Goal: Transaction & Acquisition: Purchase product/service

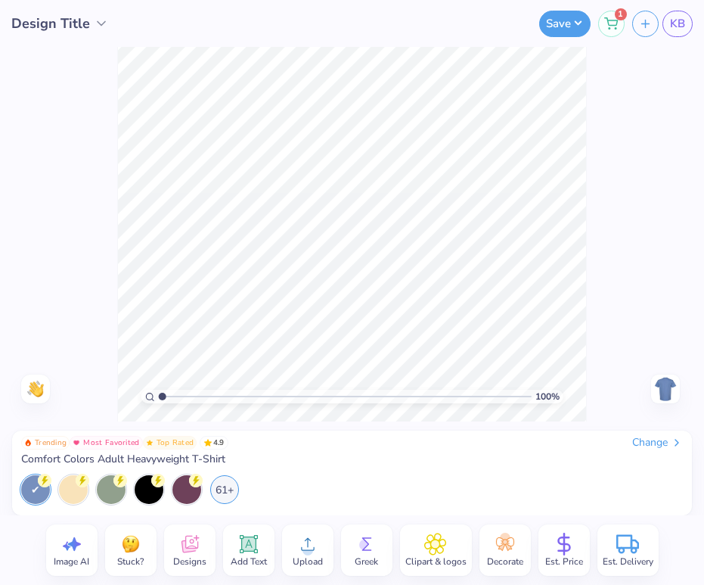
click at [654, 441] on div "Change" at bounding box center [657, 443] width 51 height 14
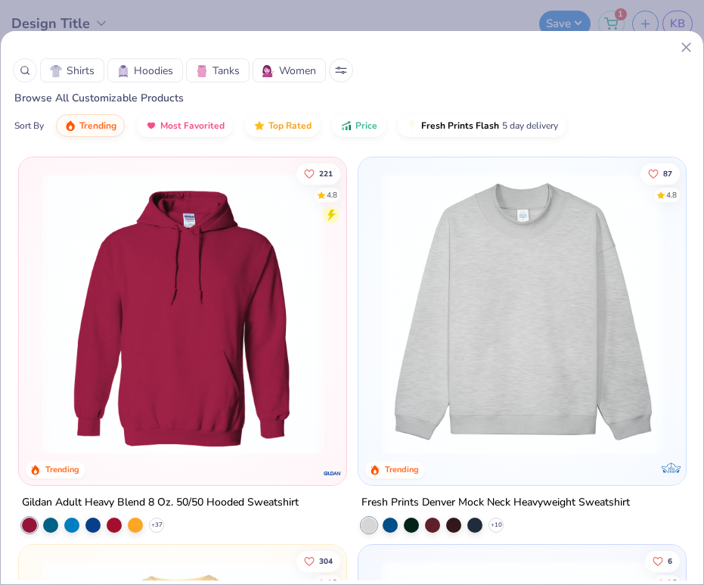
click at [89, 74] on span "Shirts" at bounding box center [81, 71] width 28 height 16
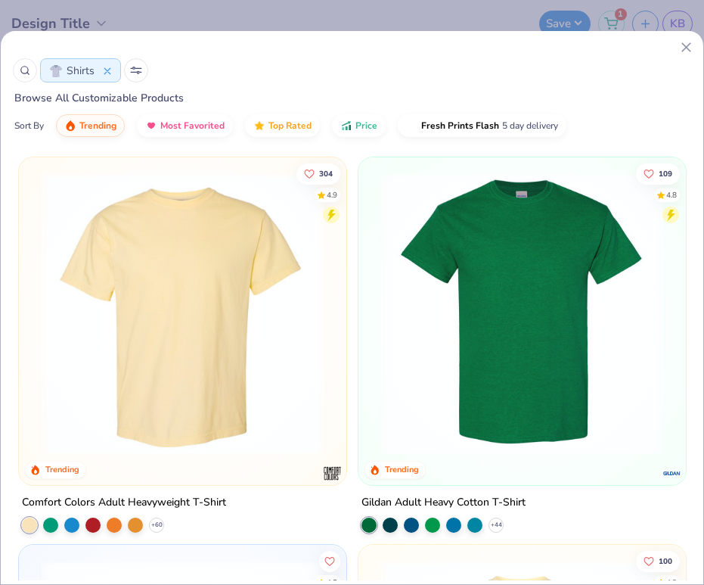
click at [551, 389] on img at bounding box center [522, 313] width 297 height 282
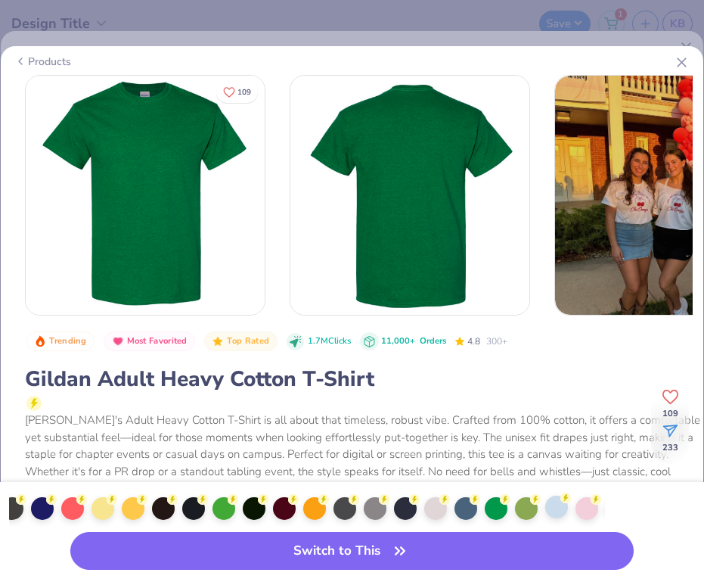
scroll to position [0, 302]
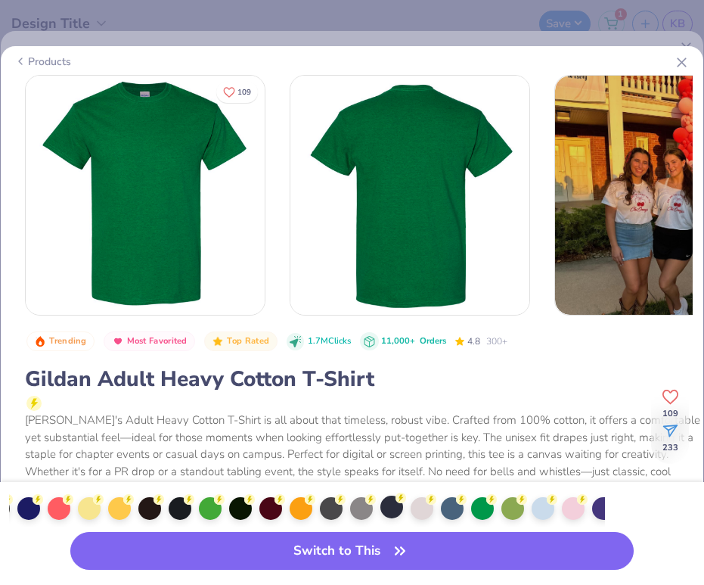
click at [398, 502] on icon at bounding box center [401, 497] width 11 height 11
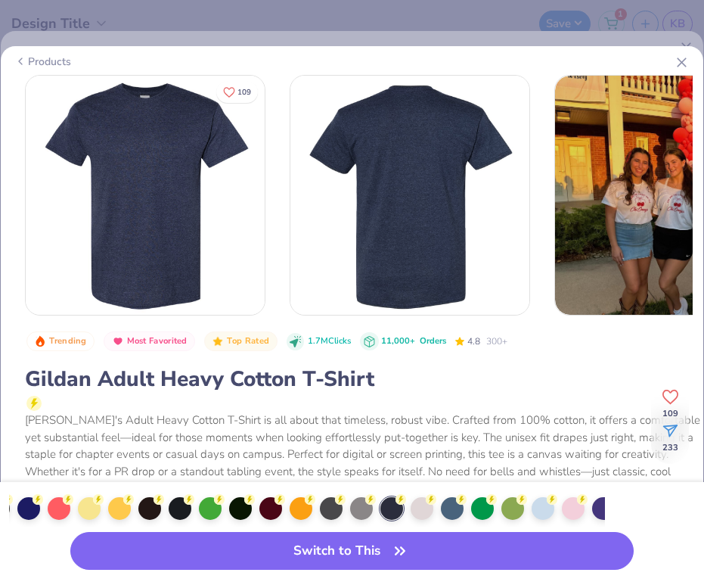
click at [29, 64] on div "Products" at bounding box center [42, 62] width 57 height 16
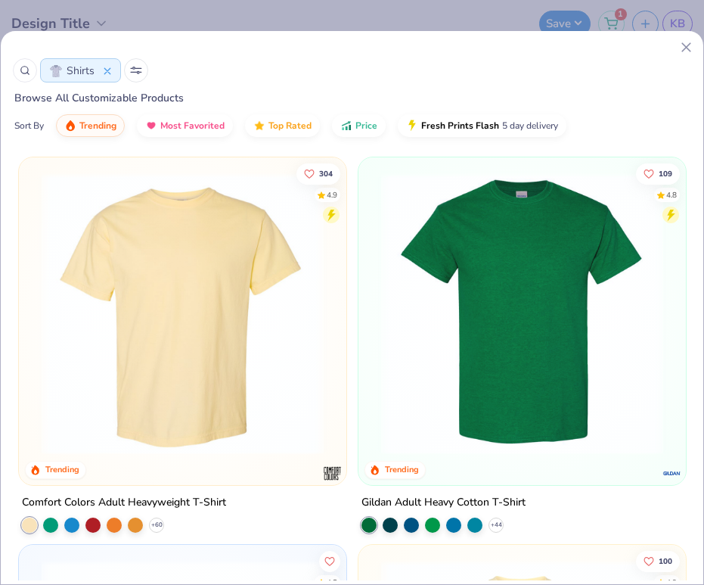
click at [561, 353] on img at bounding box center [522, 313] width 297 height 282
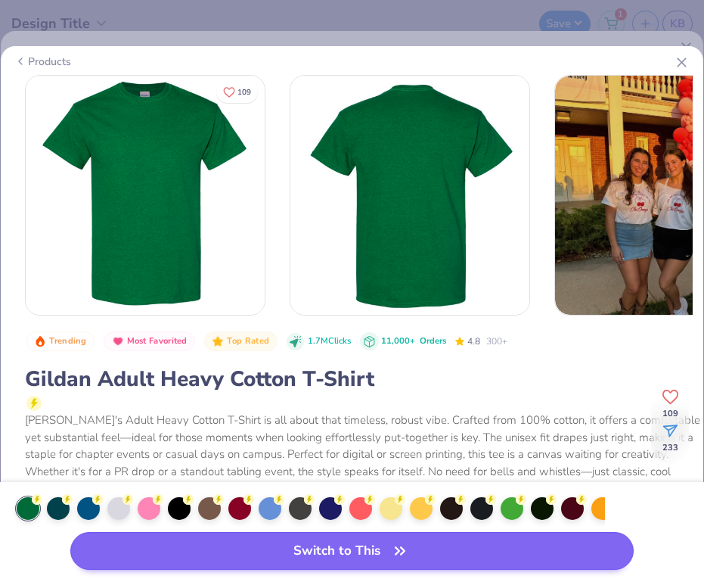
click at [424, 558] on button "Switch to This" at bounding box center [352, 551] width 564 height 38
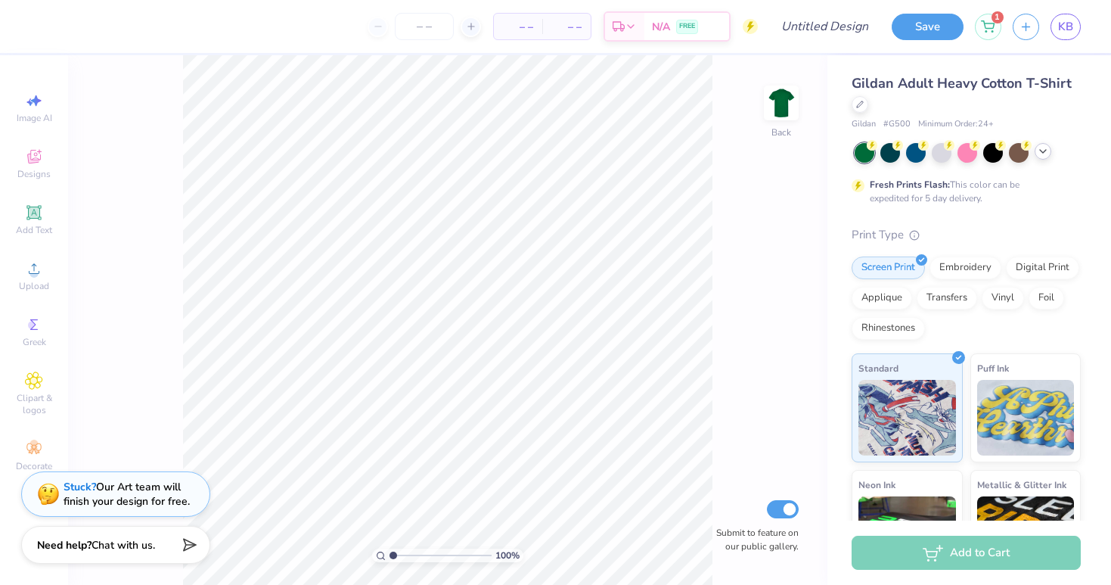
click at [704, 148] on icon at bounding box center [1043, 151] width 12 height 12
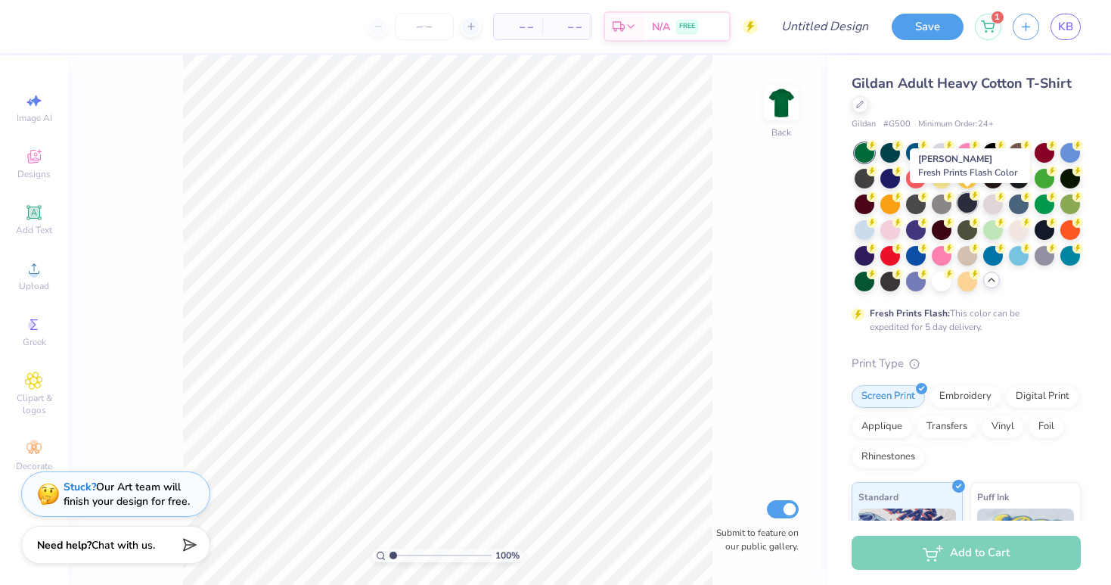
click at [704, 204] on div at bounding box center [968, 203] width 20 height 20
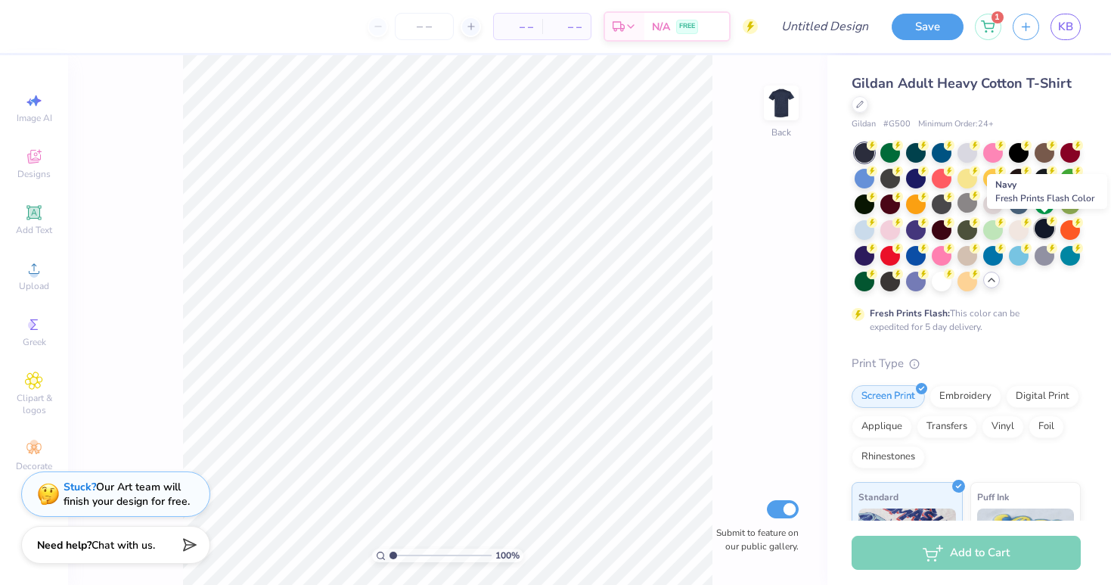
click at [704, 231] on div at bounding box center [1045, 229] width 20 height 20
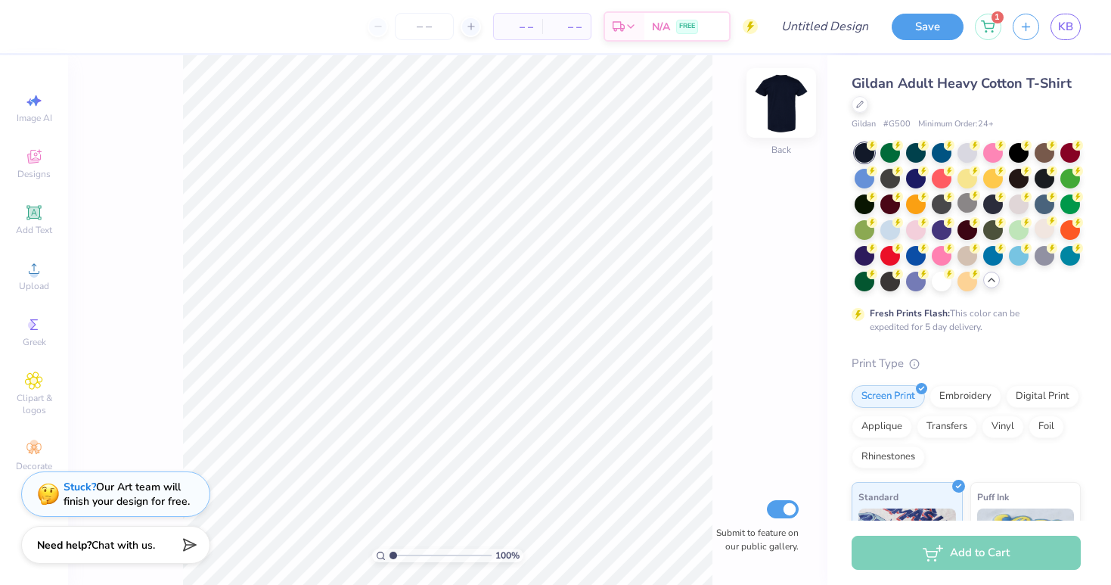
click at [704, 100] on img at bounding box center [781, 103] width 61 height 61
